Goal: Information Seeking & Learning: Compare options

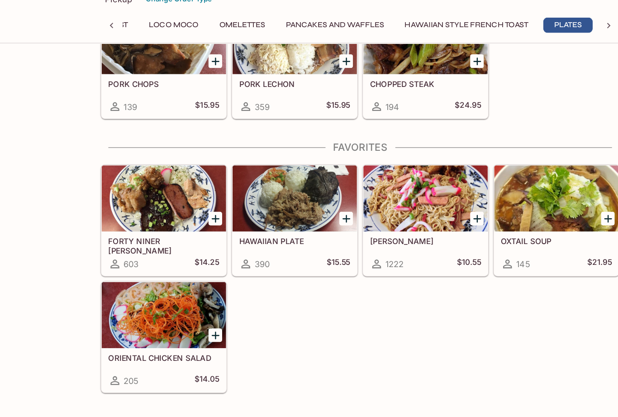
scroll to position [1716, 0]
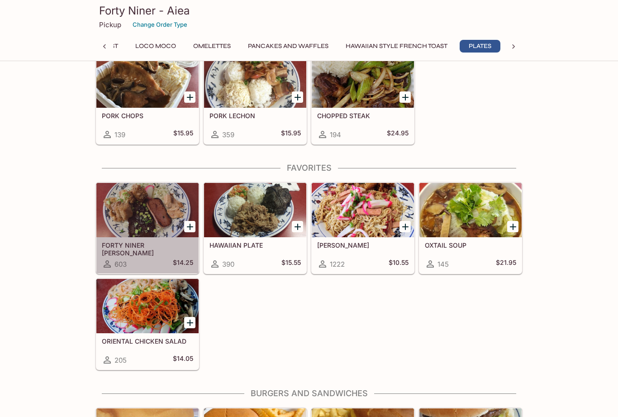
click at [135, 210] on div at bounding box center [147, 210] width 102 height 54
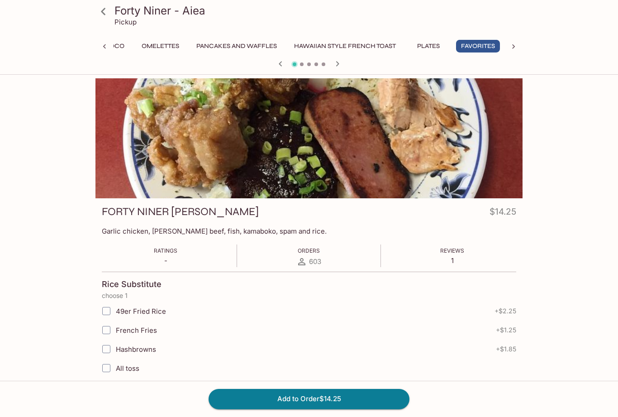
scroll to position [4, 0]
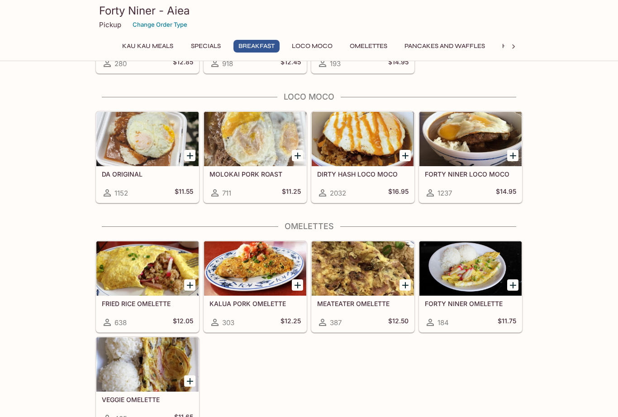
scroll to position [653, 0]
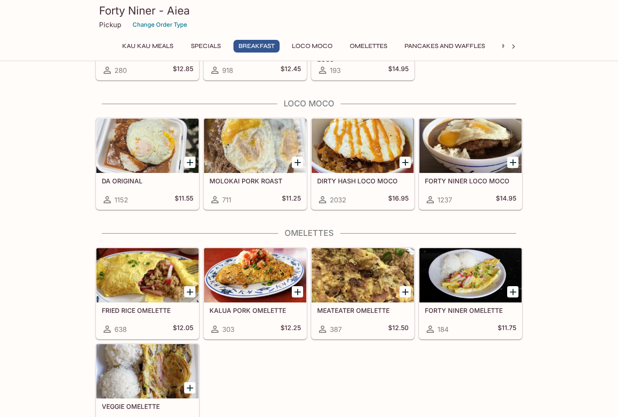
click at [109, 157] on div at bounding box center [147, 146] width 102 height 54
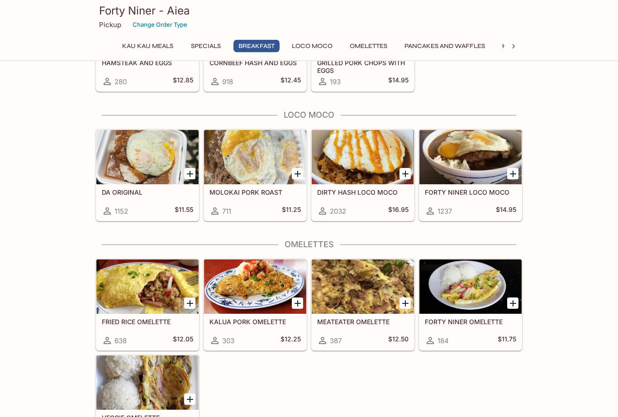
scroll to position [642, 0]
click at [232, 167] on div at bounding box center [255, 157] width 102 height 54
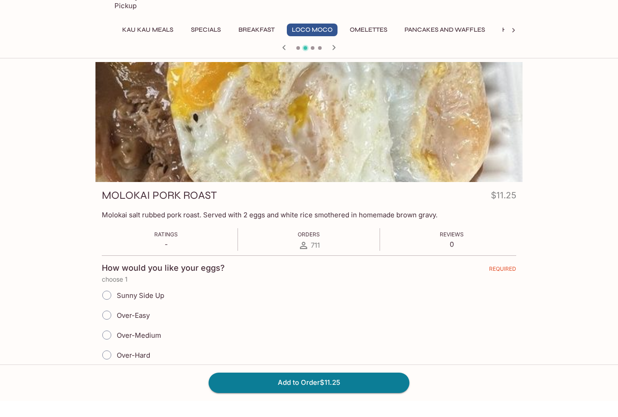
scroll to position [17, 0]
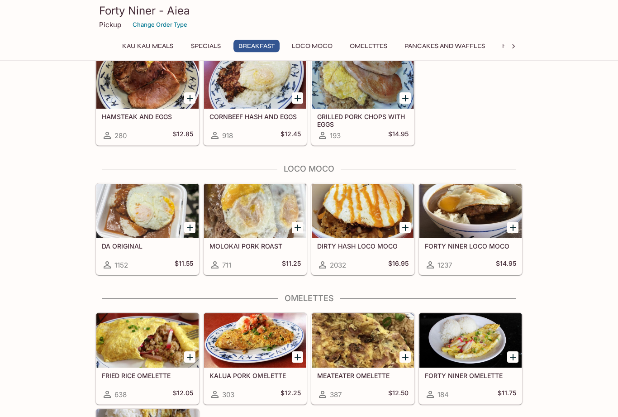
scroll to position [588, 0]
click at [471, 217] on div at bounding box center [470, 211] width 102 height 54
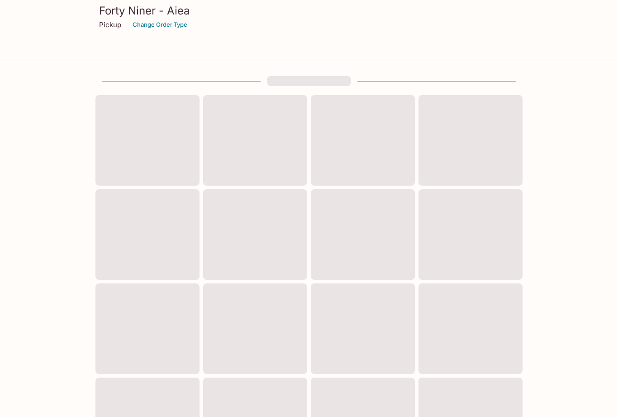
scroll to position [239, 0]
